Goal: Task Accomplishment & Management: Manage account settings

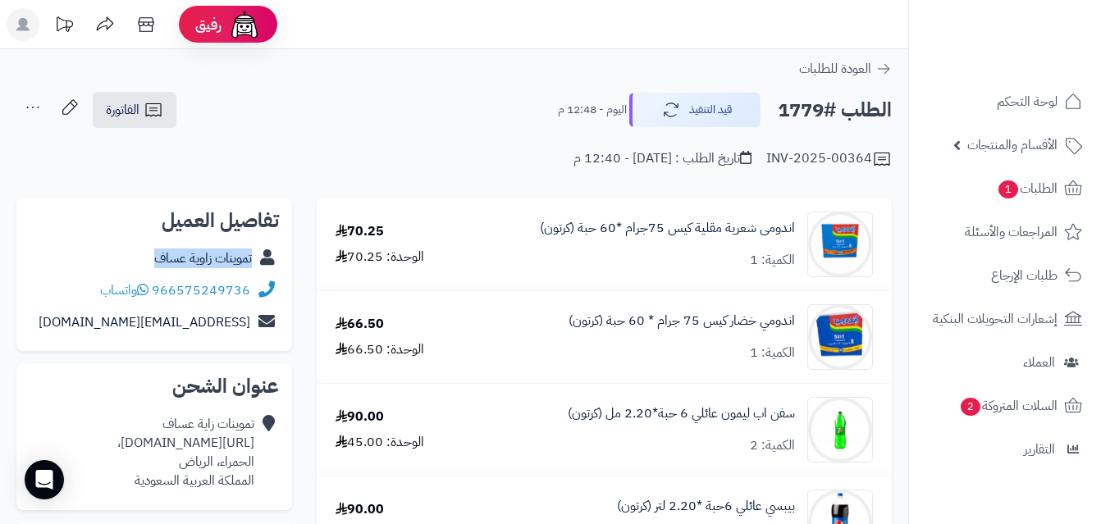
scroll to position [82, 0]
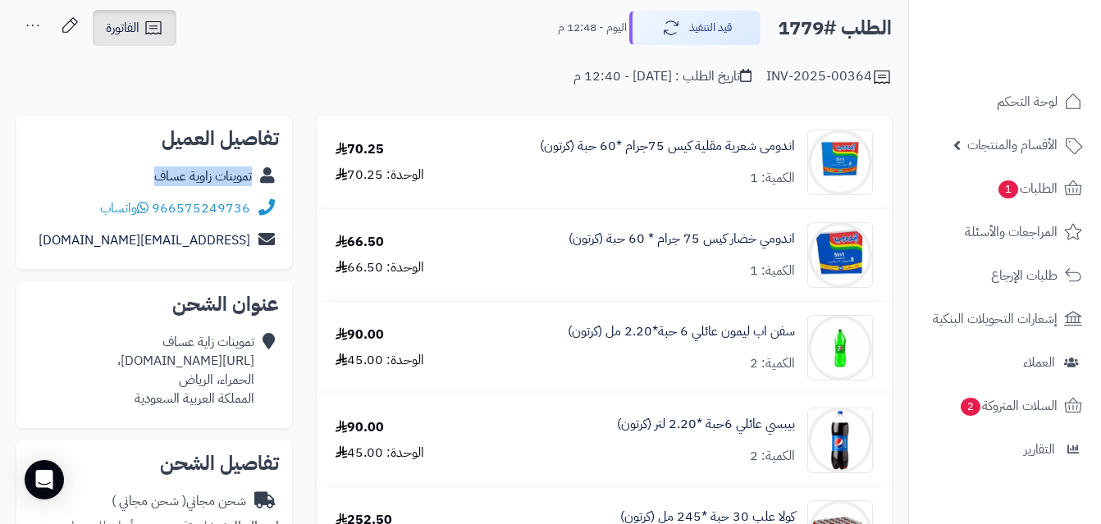
click at [143, 20] on link "الفاتورة" at bounding box center [135, 28] width 84 height 36
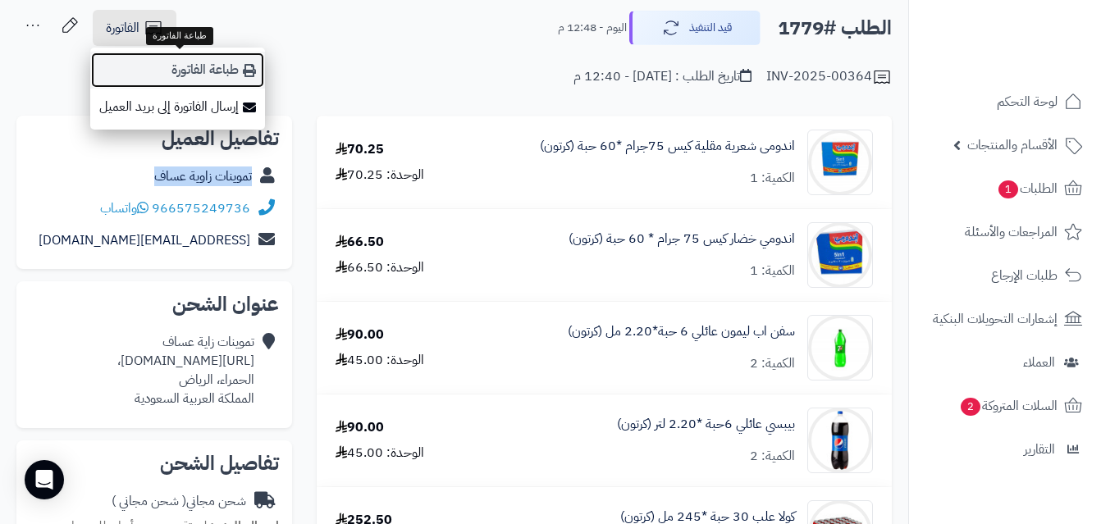
click at [180, 64] on link "طباعة الفاتورة" at bounding box center [177, 70] width 175 height 37
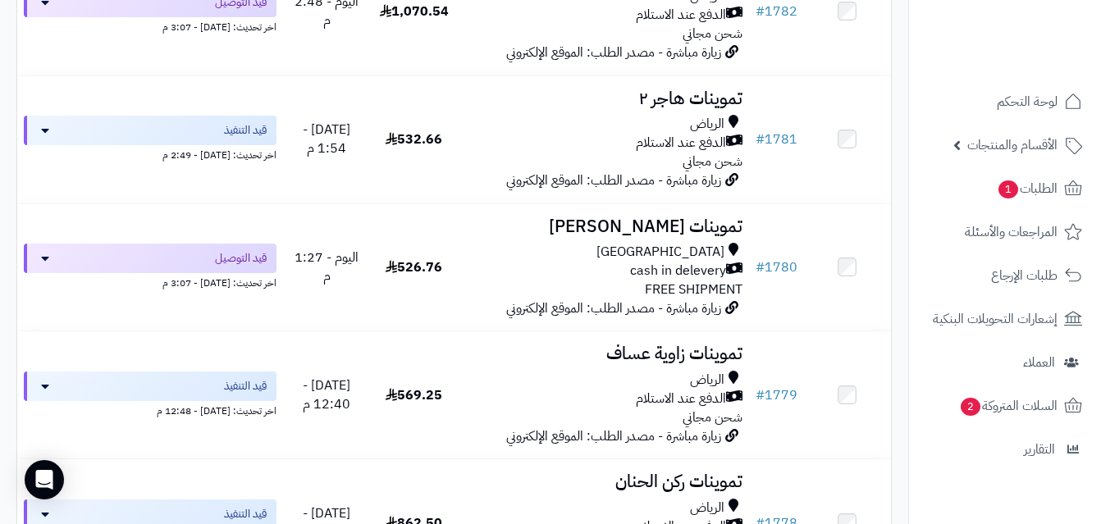
scroll to position [981, 0]
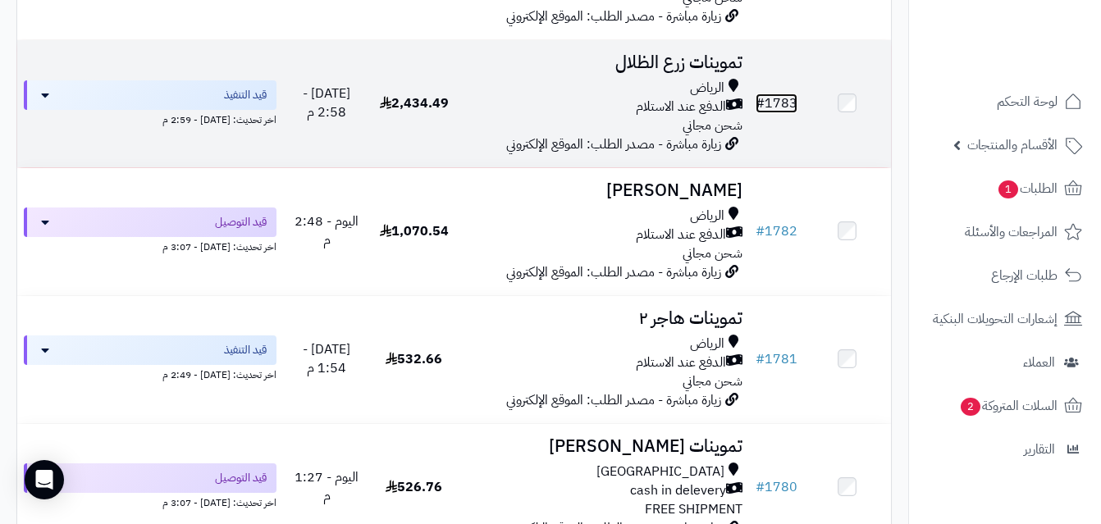
click at [793, 112] on link "# 1783" at bounding box center [777, 104] width 42 height 20
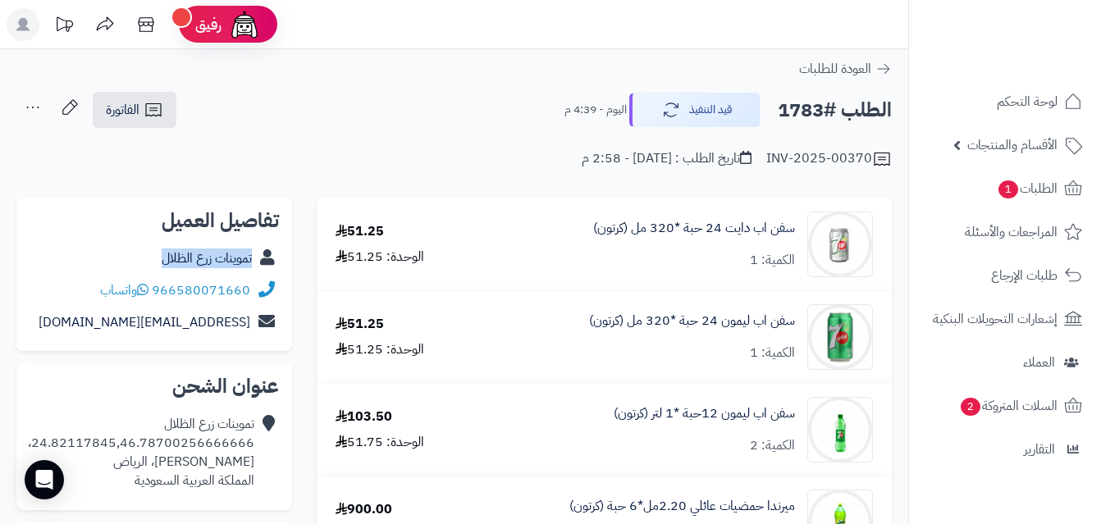
copy div "تموينات زرع الظلال"
drag, startPoint x: 146, startPoint y: 254, endPoint x: 262, endPoint y: 255, distance: 115.7
click at [262, 255] on div "تموينات زرع الظلال" at bounding box center [154, 259] width 249 height 32
click at [143, 113] on link "الفاتورة" at bounding box center [135, 110] width 84 height 36
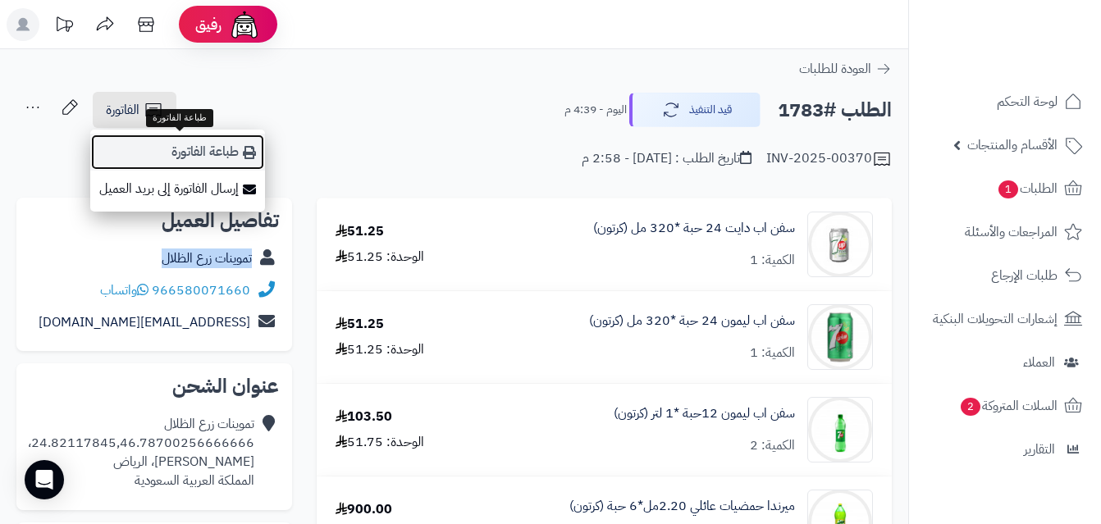
click at [222, 150] on link "طباعة الفاتورة" at bounding box center [177, 152] width 175 height 37
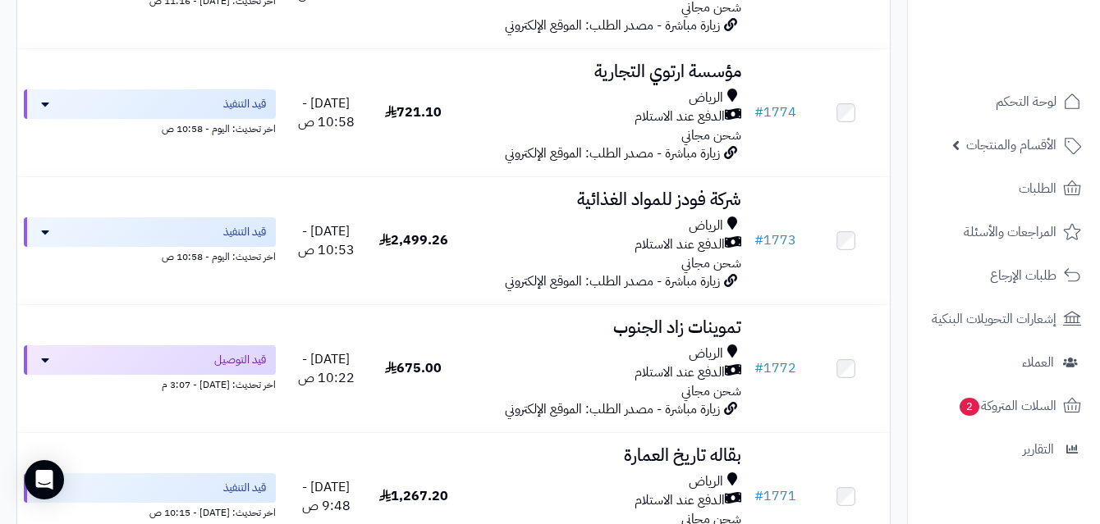
scroll to position [2079, 0]
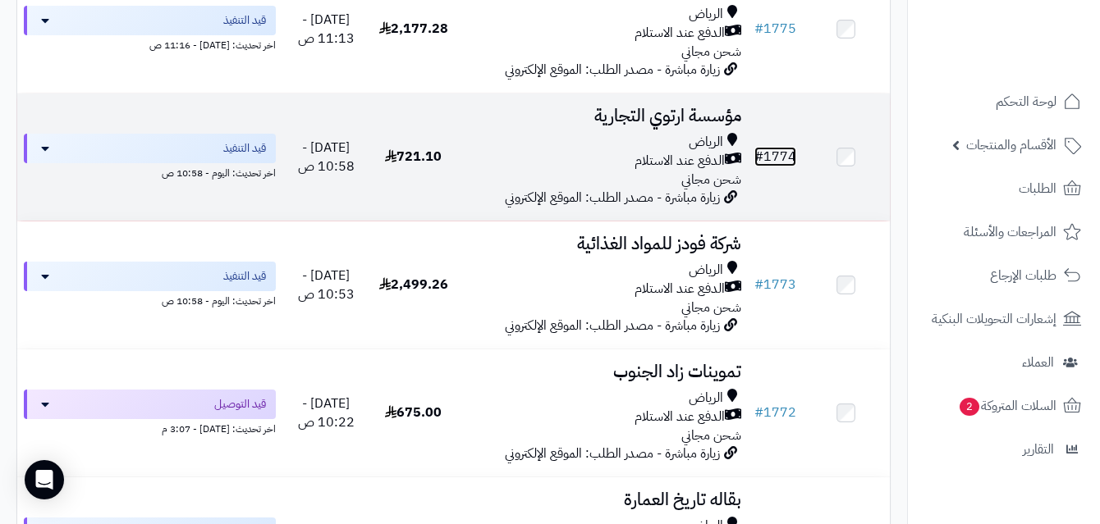
click at [778, 162] on link "# 1774" at bounding box center [775, 157] width 42 height 20
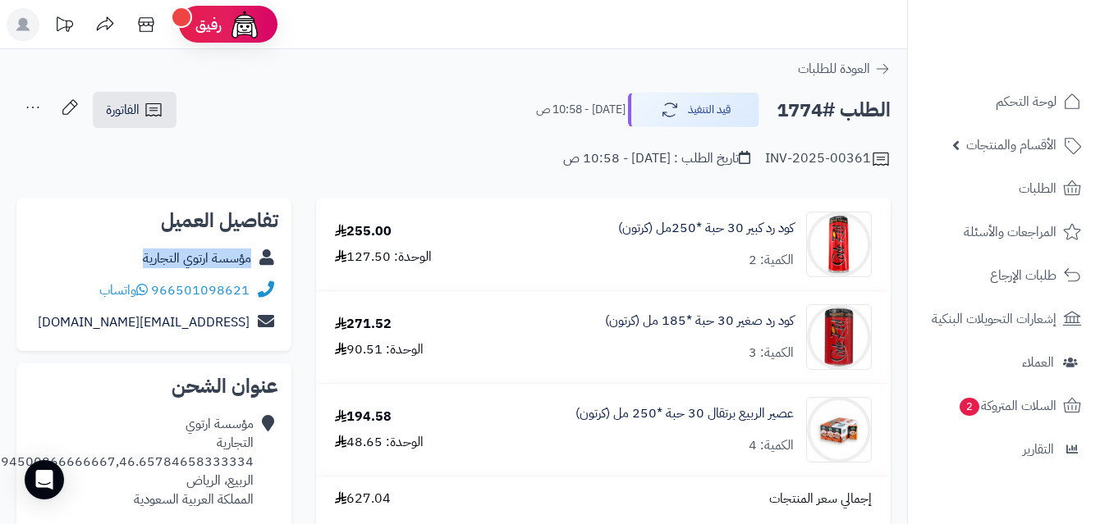
copy div "مؤسسة ارتوي التجارية"
drag, startPoint x: 131, startPoint y: 258, endPoint x: 254, endPoint y: 263, distance: 123.1
click at [254, 263] on div "مؤسسة ارتوي التجارية" at bounding box center [154, 259] width 249 height 32
click at [146, 112] on icon at bounding box center [154, 110] width 20 height 20
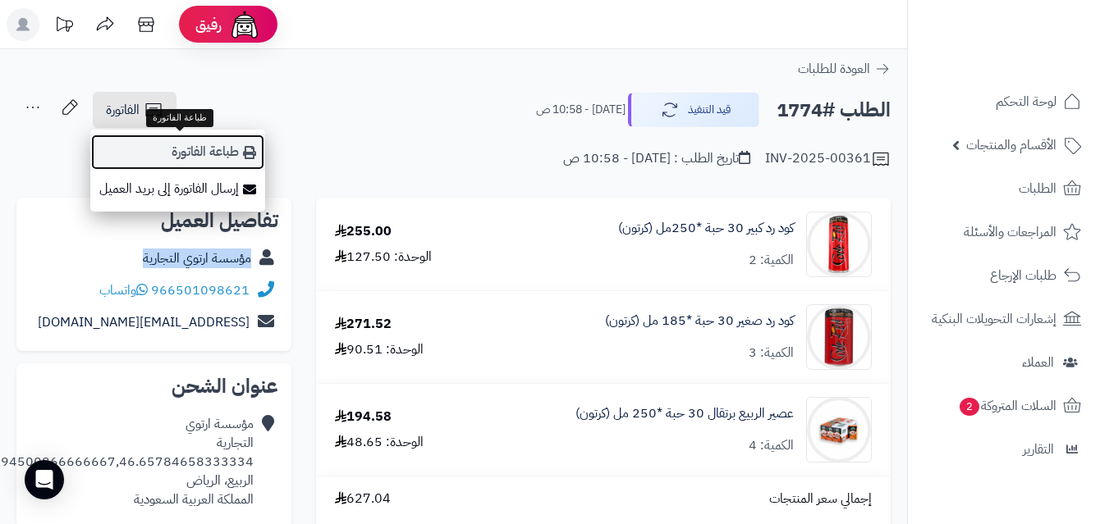
click at [216, 149] on link "طباعة الفاتورة" at bounding box center [177, 152] width 175 height 37
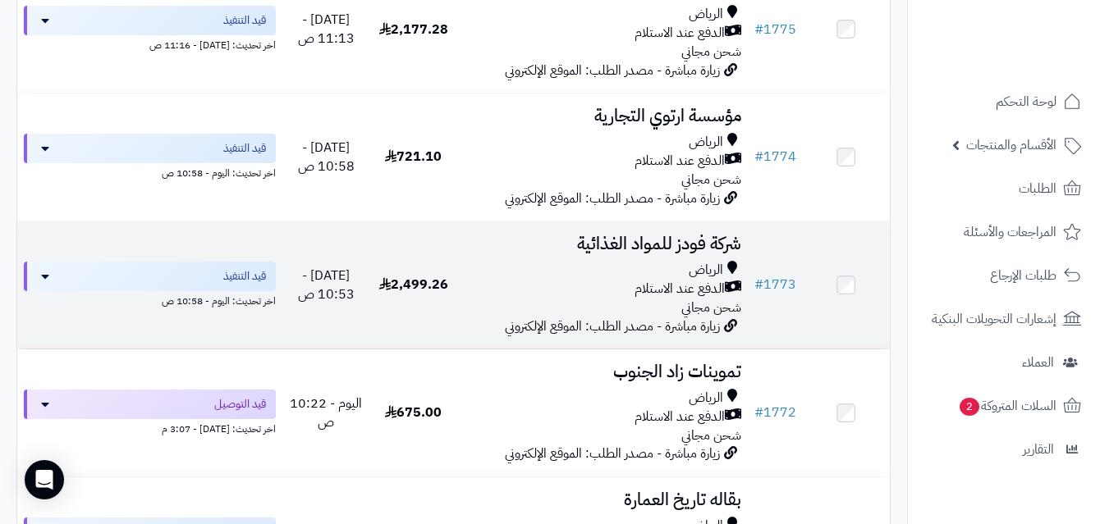
scroll to position [2079, 0]
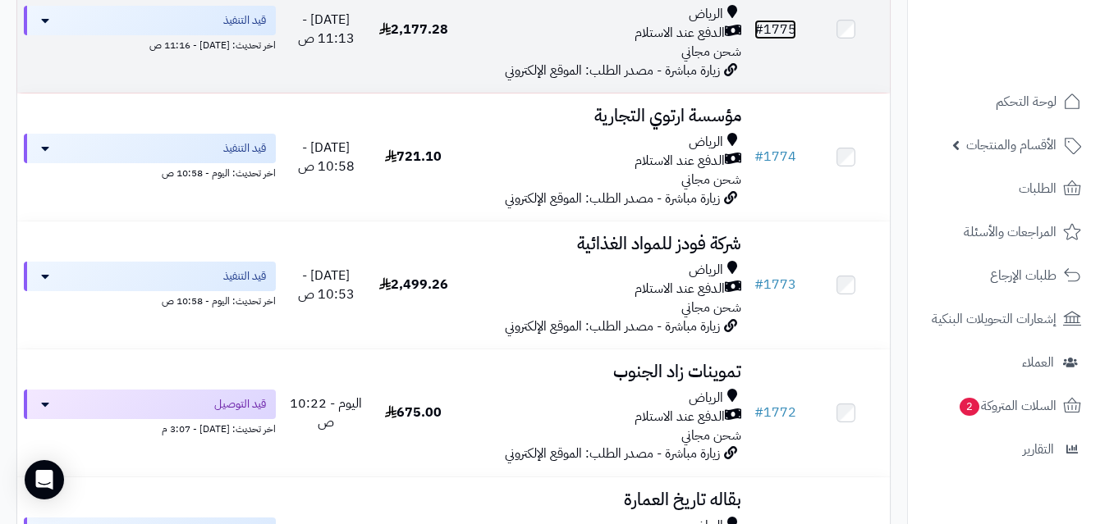
click at [786, 34] on link "# 1775" at bounding box center [775, 30] width 42 height 20
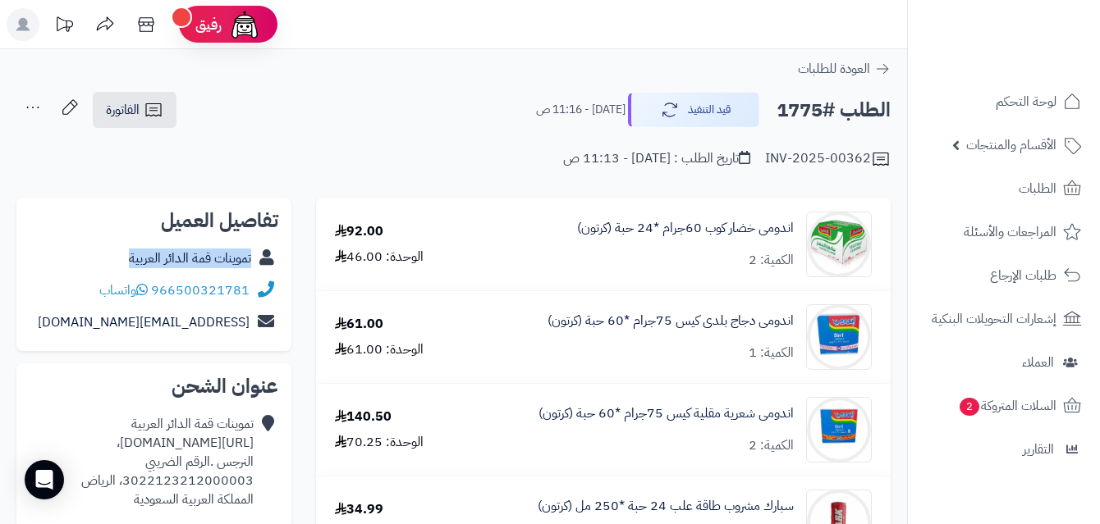
copy div "تموينات قمة الدائر العربية"
drag, startPoint x: 122, startPoint y: 260, endPoint x: 259, endPoint y: 257, distance: 137.1
click at [259, 257] on div "تموينات قمة الدائر العربية" at bounding box center [154, 259] width 249 height 32
click at [130, 106] on span "الفاتورة" at bounding box center [123, 110] width 34 height 20
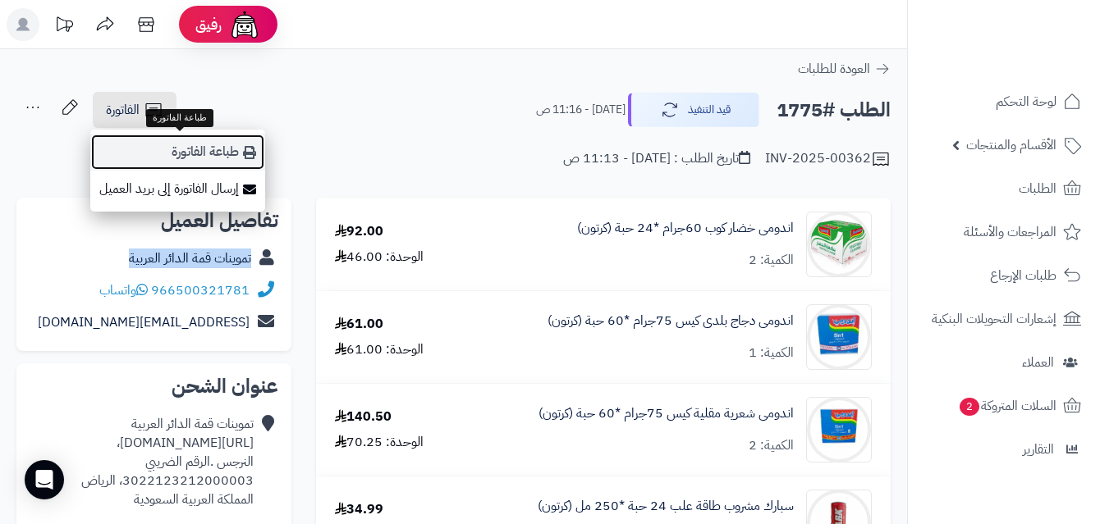
click at [220, 153] on link "طباعة الفاتورة" at bounding box center [177, 152] width 175 height 37
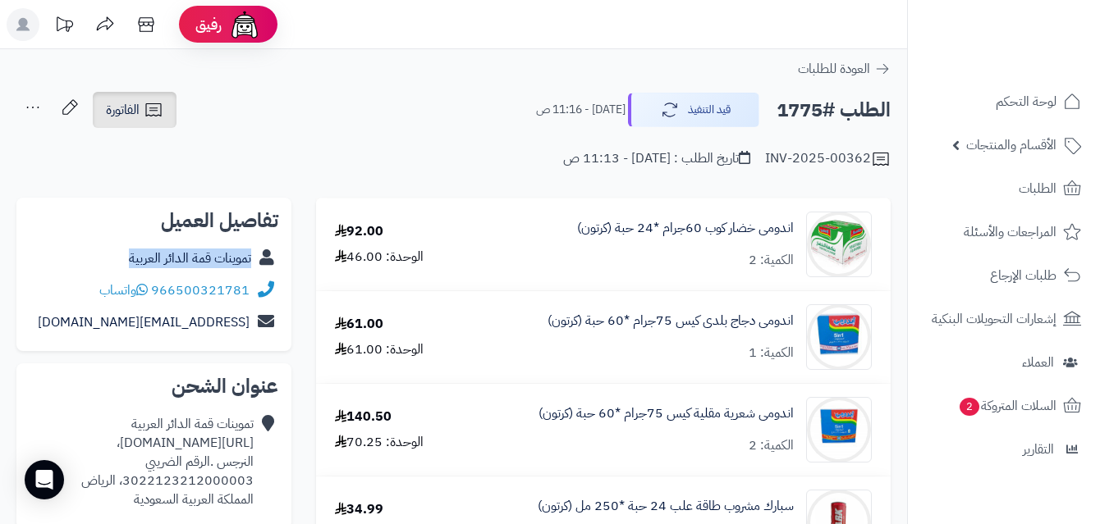
click at [111, 110] on span "الفاتورة" at bounding box center [123, 110] width 34 height 20
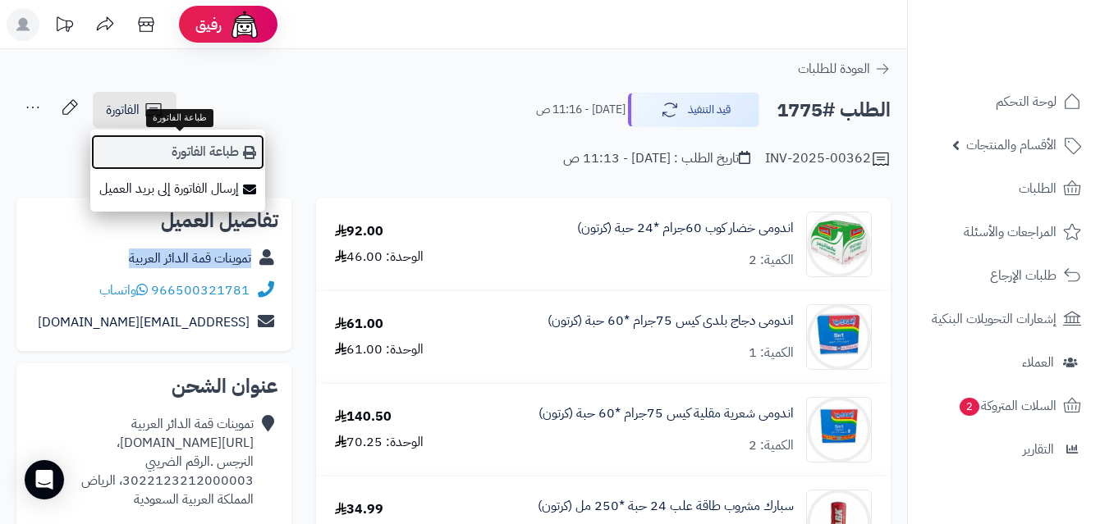
click at [186, 158] on link "طباعة الفاتورة" at bounding box center [177, 152] width 175 height 37
